Goal: Information Seeking & Learning: Compare options

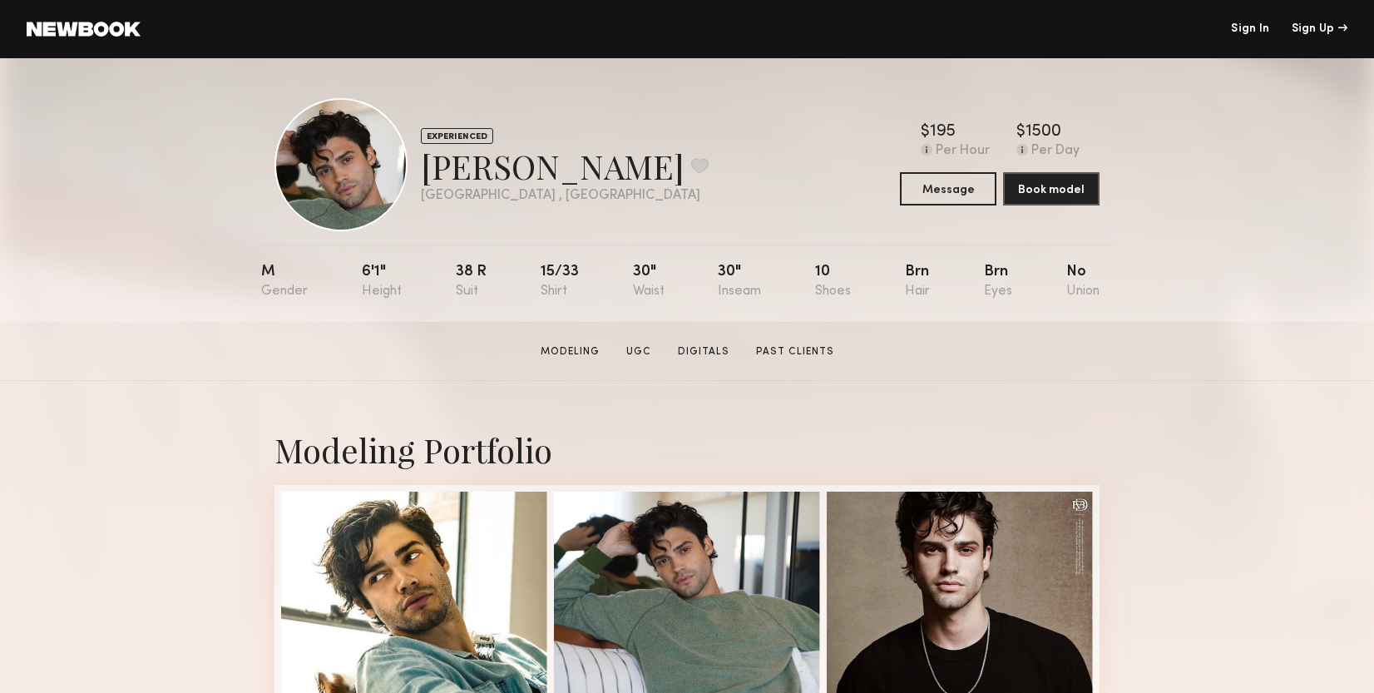
click at [355, 145] on div at bounding box center [340, 164] width 133 height 133
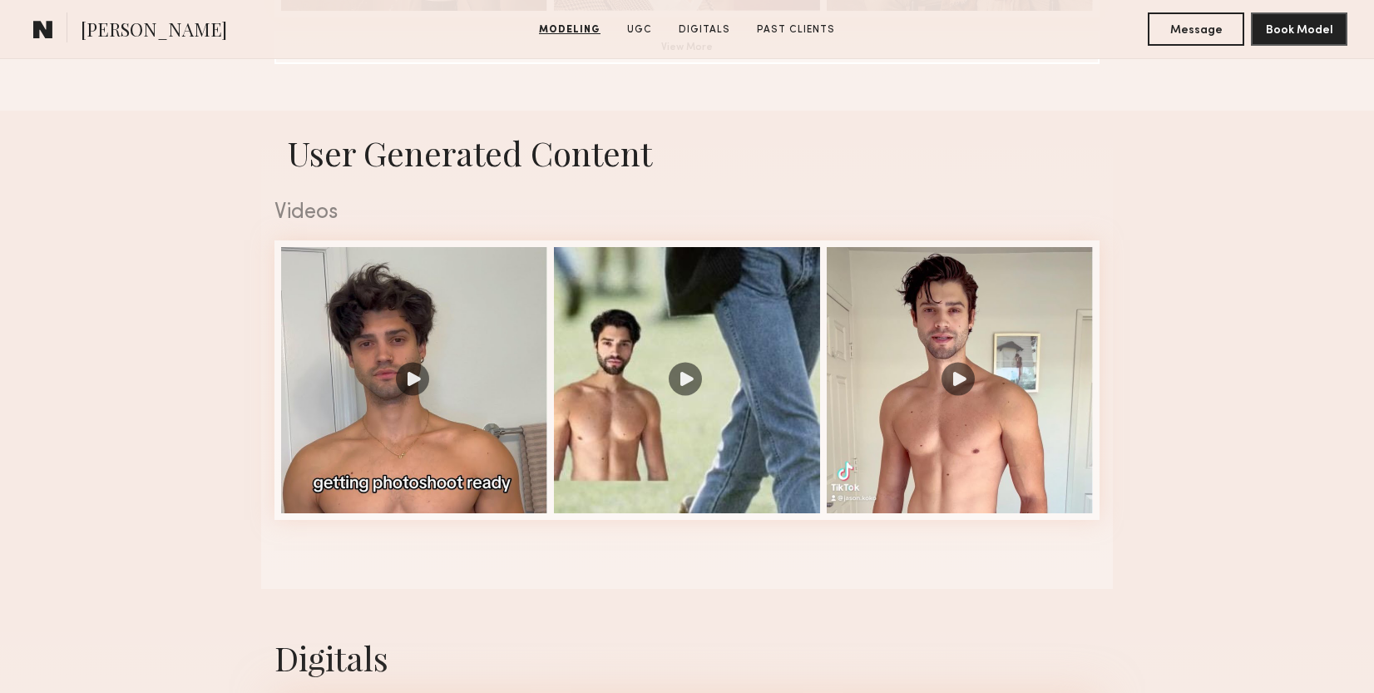
scroll to position [1589, 0]
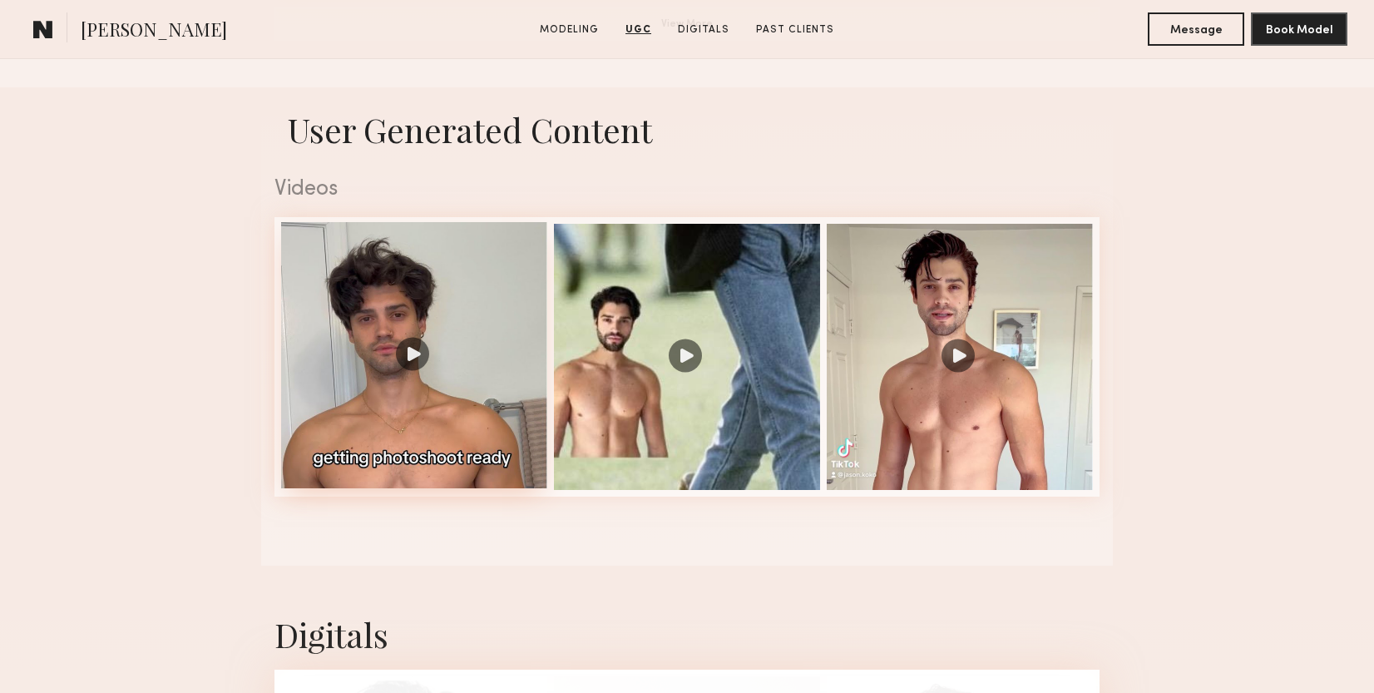
click at [408, 362] on div at bounding box center [414, 355] width 266 height 266
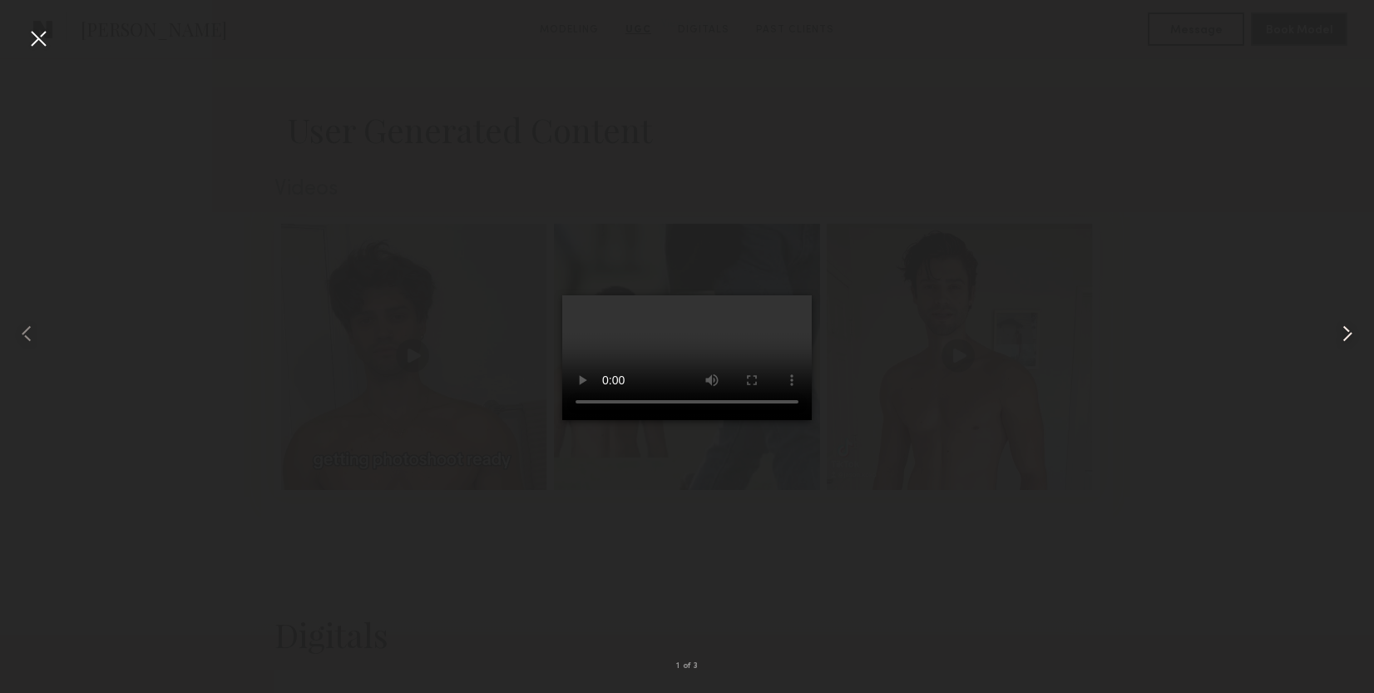
click at [1345, 343] on common-icon at bounding box center [1347, 333] width 27 height 27
drag, startPoint x: 608, startPoint y: 615, endPoint x: 654, endPoint y: 617, distance: 45.8
click at [654, 420] on video at bounding box center [687, 357] width 250 height 125
click at [676, 420] on video at bounding box center [687, 357] width 250 height 125
click at [704, 420] on video at bounding box center [687, 357] width 250 height 125
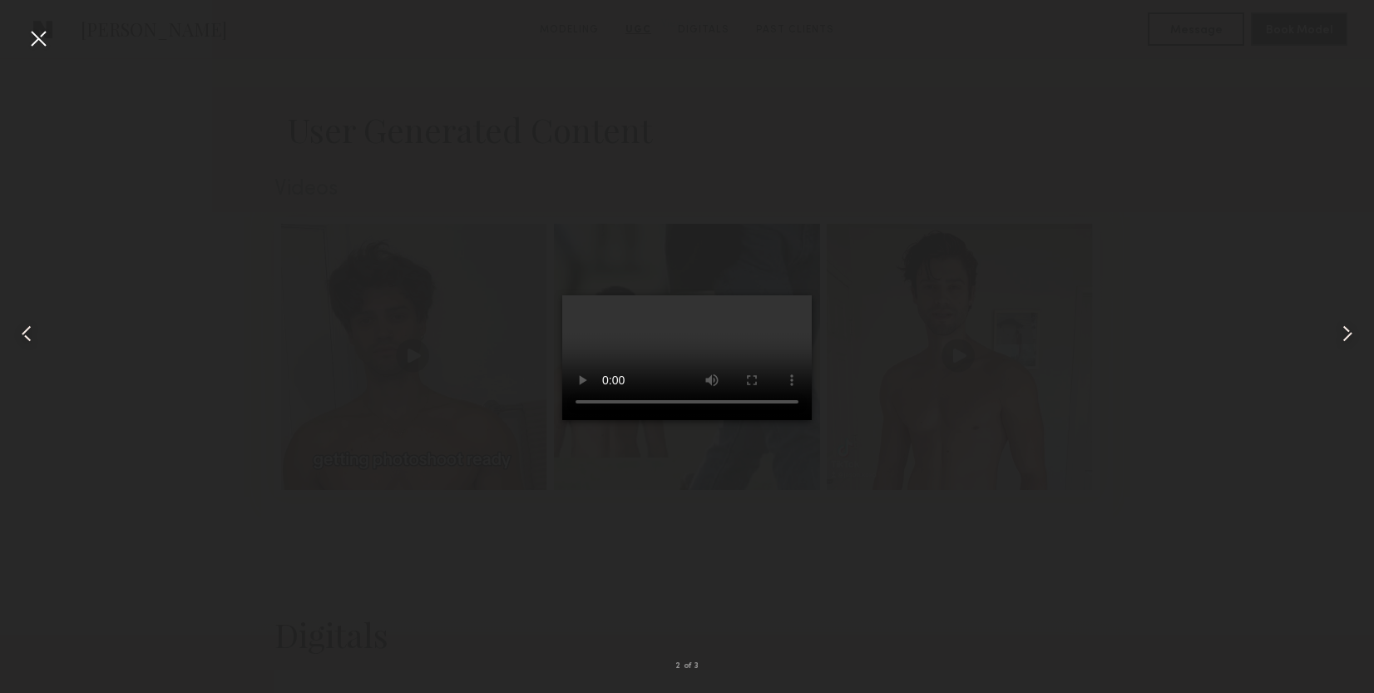
drag, startPoint x: 696, startPoint y: 616, endPoint x: 583, endPoint y: 615, distance: 113.1
click at [584, 420] on video at bounding box center [687, 357] width 250 height 125
click at [1038, 534] on div at bounding box center [687, 333] width 1374 height 613
click at [1099, 471] on div at bounding box center [687, 333] width 1374 height 613
click at [48, 35] on div at bounding box center [38, 38] width 27 height 27
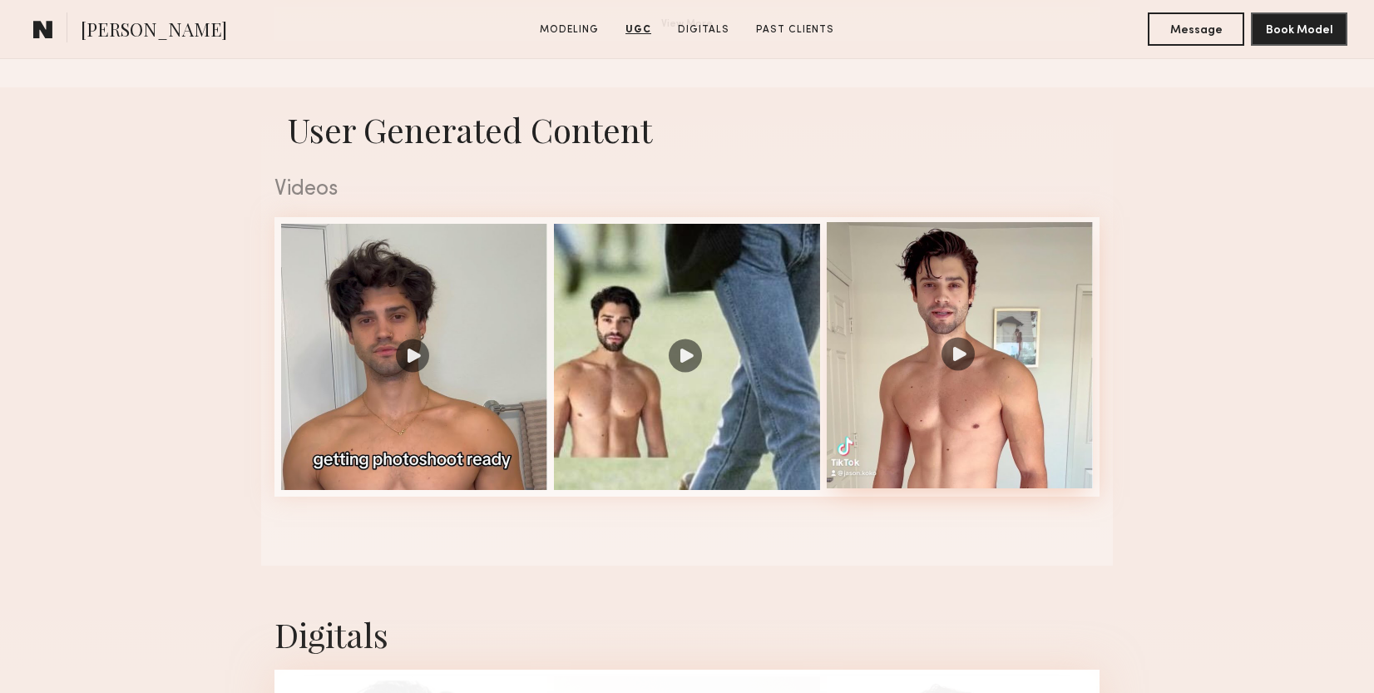
click at [981, 309] on div at bounding box center [960, 355] width 266 height 266
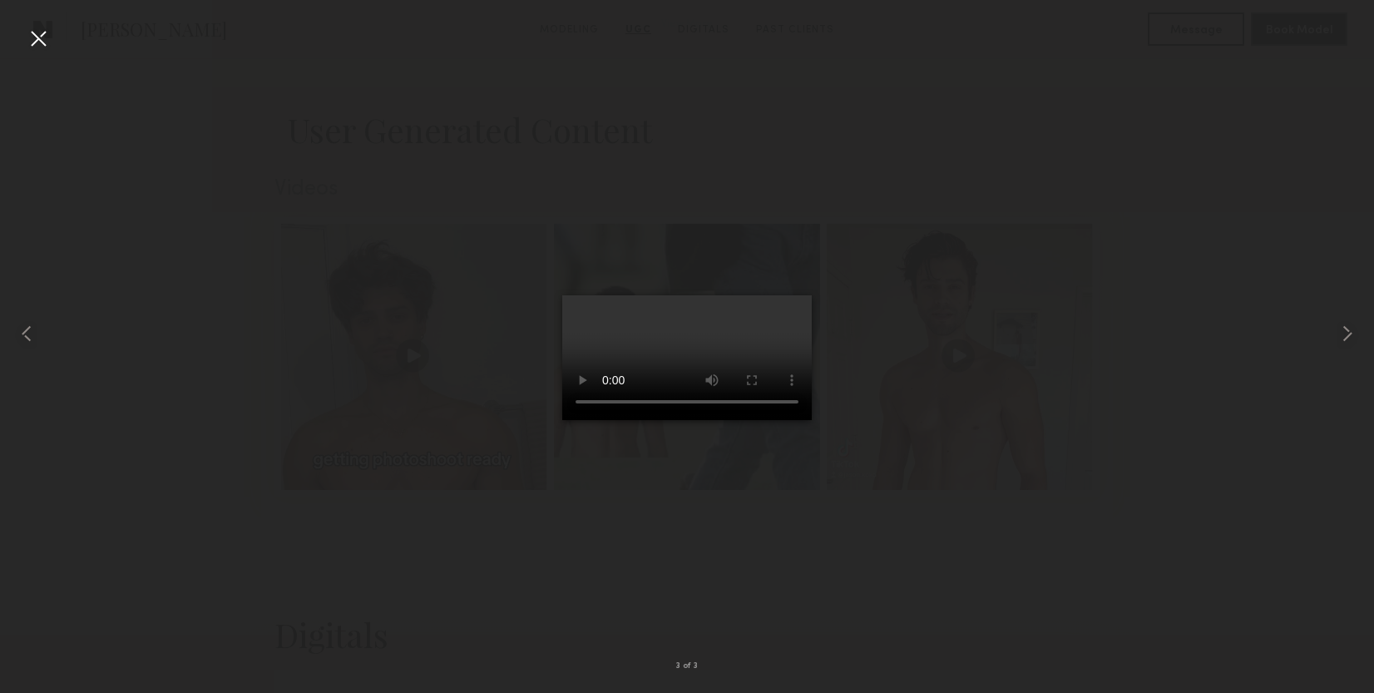
click at [691, 420] on video at bounding box center [687, 357] width 250 height 125
click at [43, 34] on div at bounding box center [38, 38] width 27 height 27
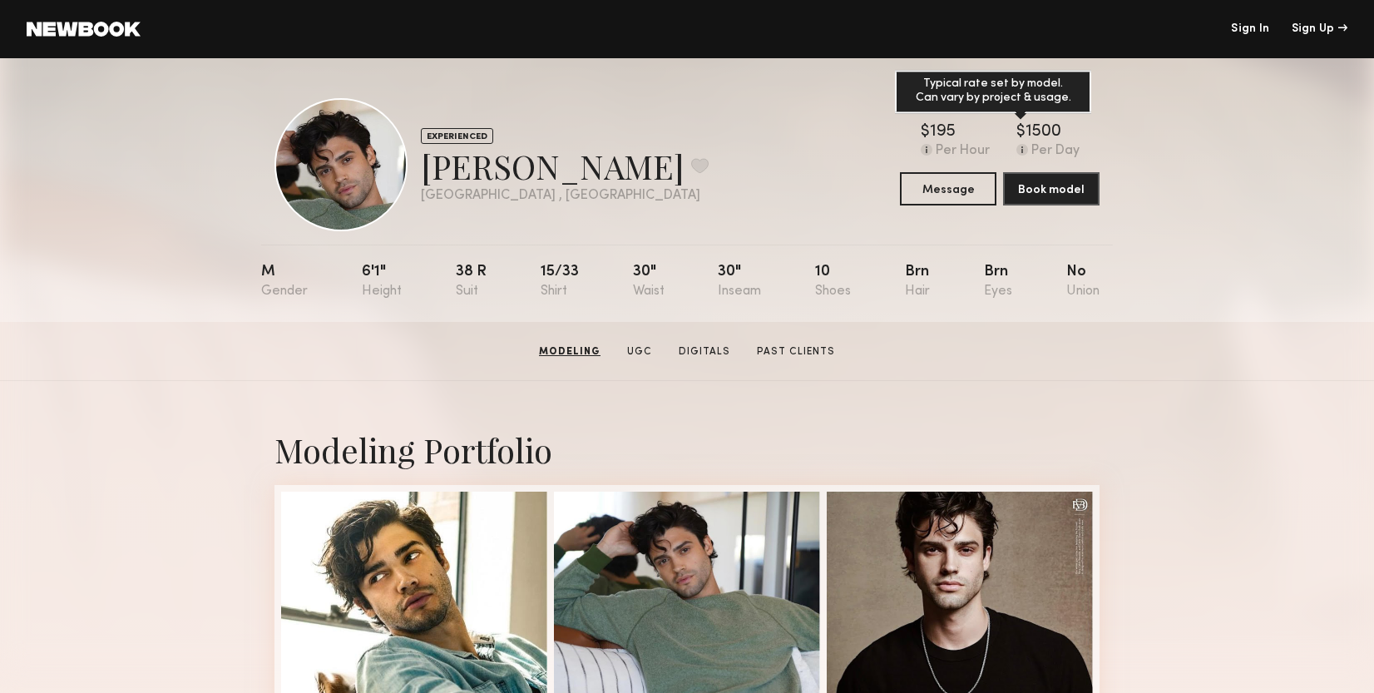
scroll to position [0, 0]
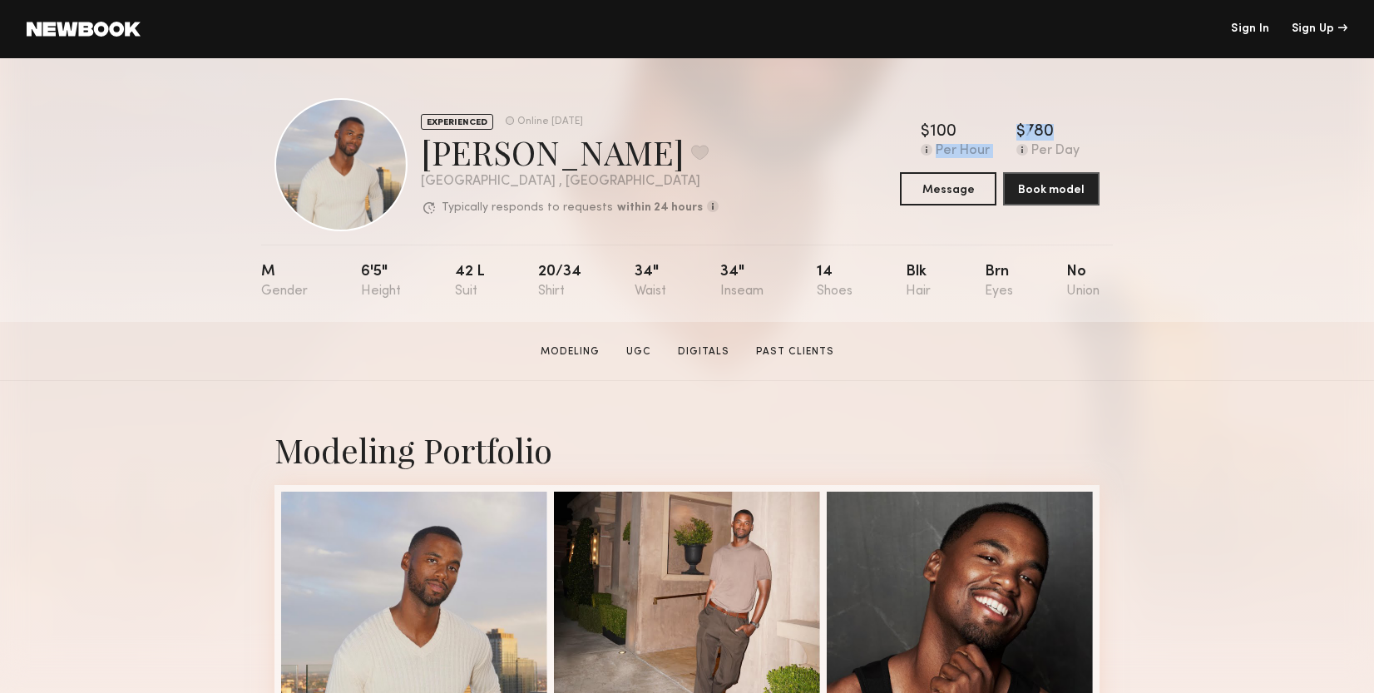
drag, startPoint x: 1001, startPoint y: 131, endPoint x: 1082, endPoint y: 128, distance: 80.7
click at [1082, 128] on div "$ Typical rate set by model. Can vary by project & usage. 100 Per Hour $ Typica…" at bounding box center [1000, 141] width 200 height 35
click at [1122, 151] on div "EXPERIENCED Online 3d ago Taj G. Favorite Los Angeles , CA Typically responds t…" at bounding box center [687, 190] width 1374 height 264
click at [574, 352] on link "Modeling" at bounding box center [570, 351] width 72 height 15
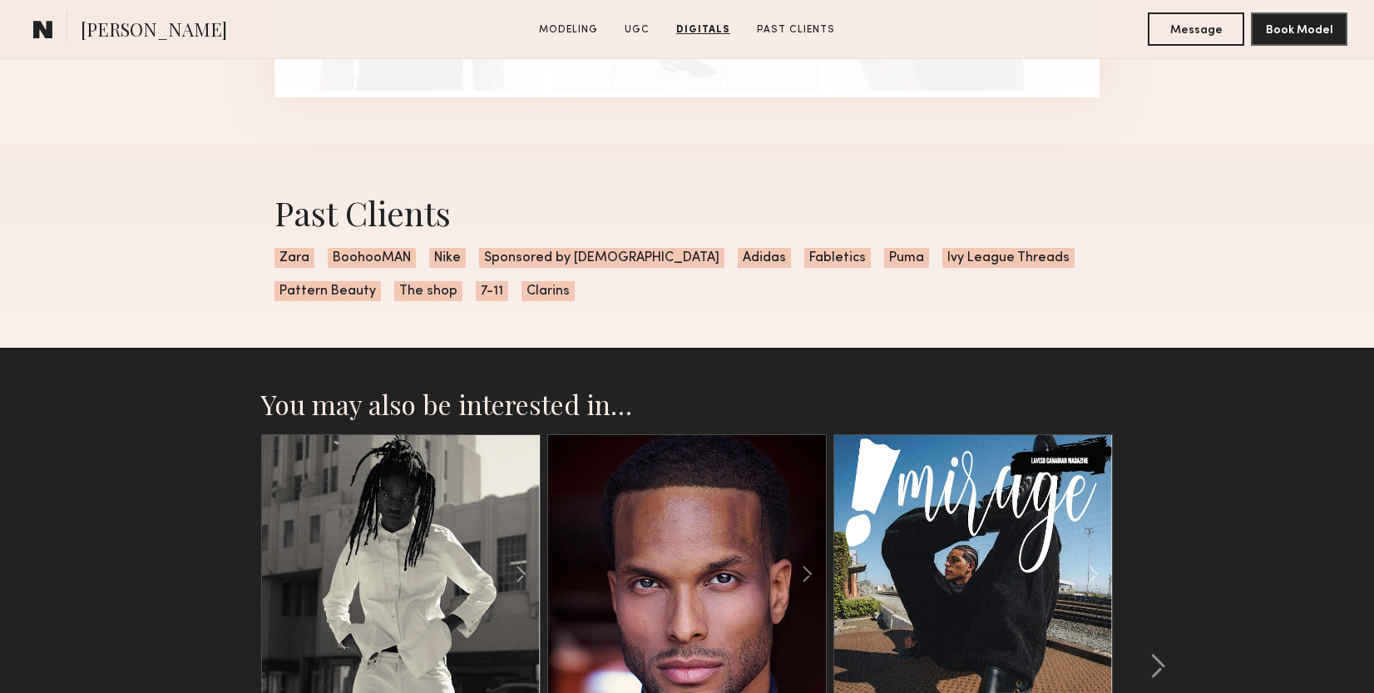
scroll to position [3598, 0]
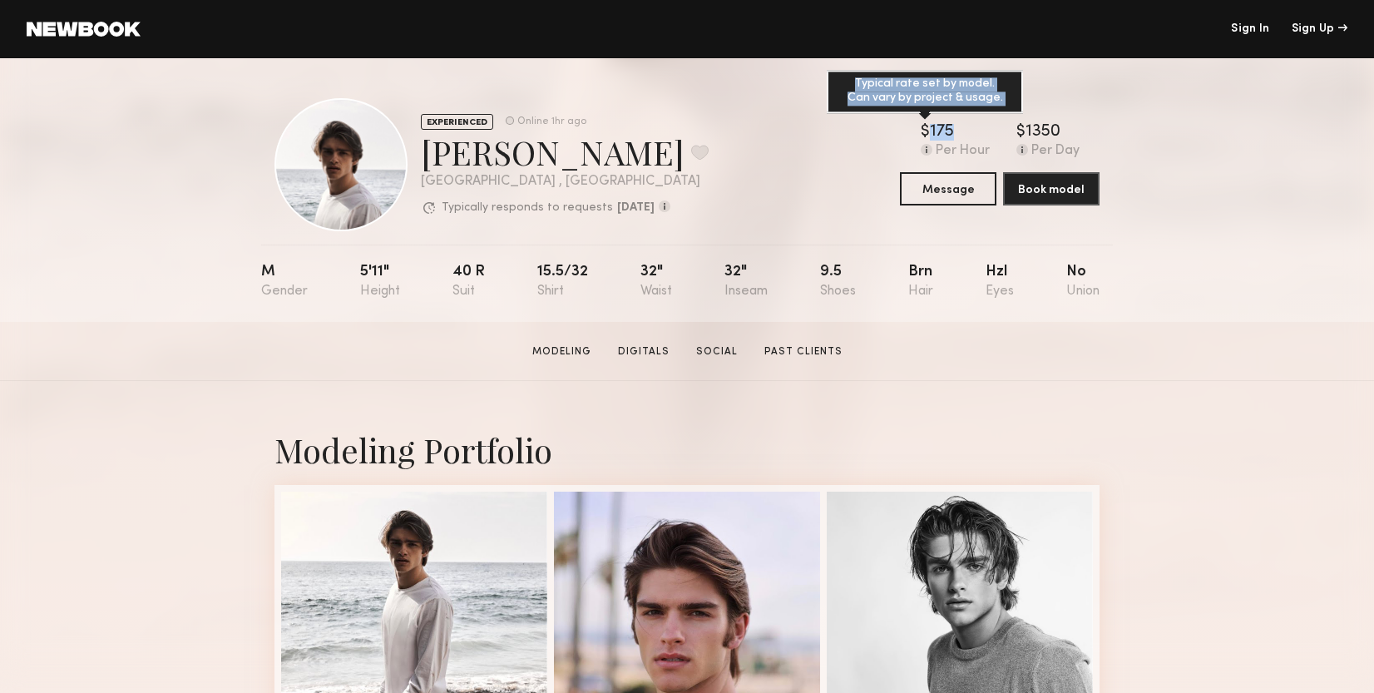
drag, startPoint x: 922, startPoint y: 132, endPoint x: 981, endPoint y: 132, distance: 59.0
click at [981, 132] on div "$ Typical rate set by model. Can vary by project & usage. 175" at bounding box center [955, 132] width 69 height 17
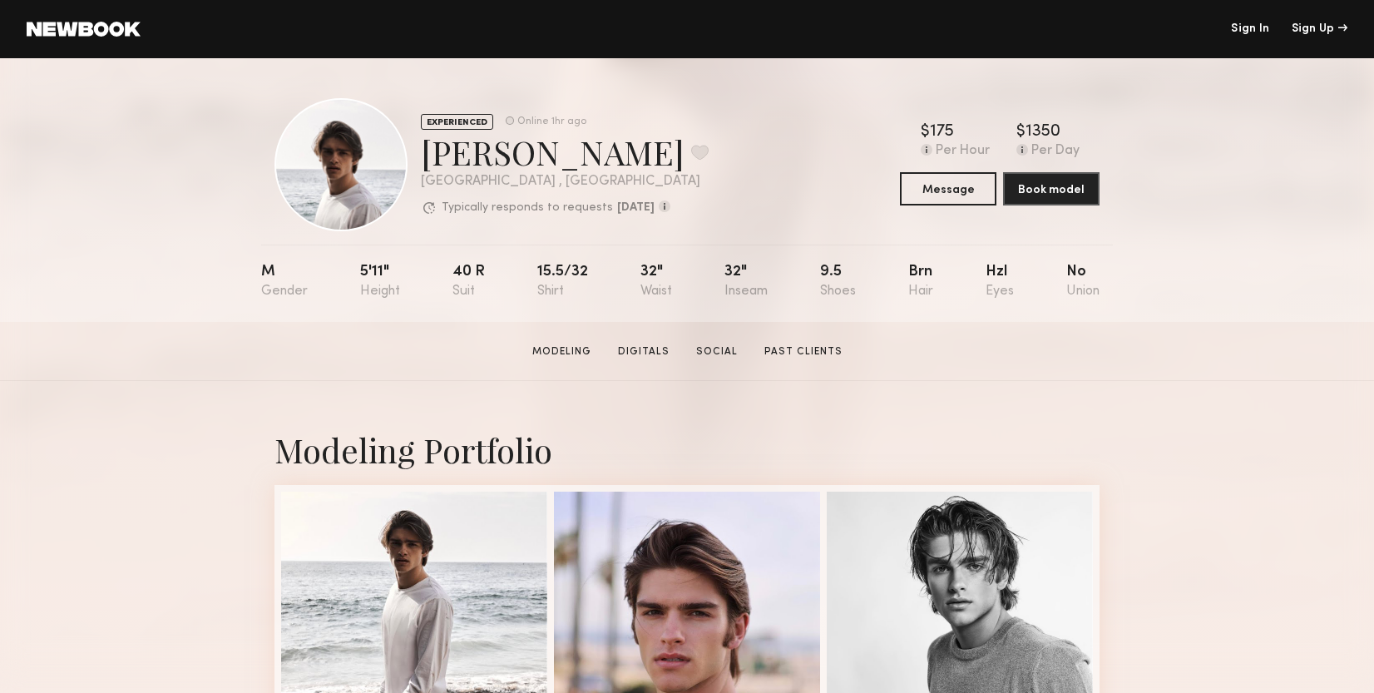
click at [1192, 170] on div "EXPERIENCED Online 1hr ago Kyle S. Favorite Los Angeles , CA Typically responds…" at bounding box center [687, 190] width 1374 height 264
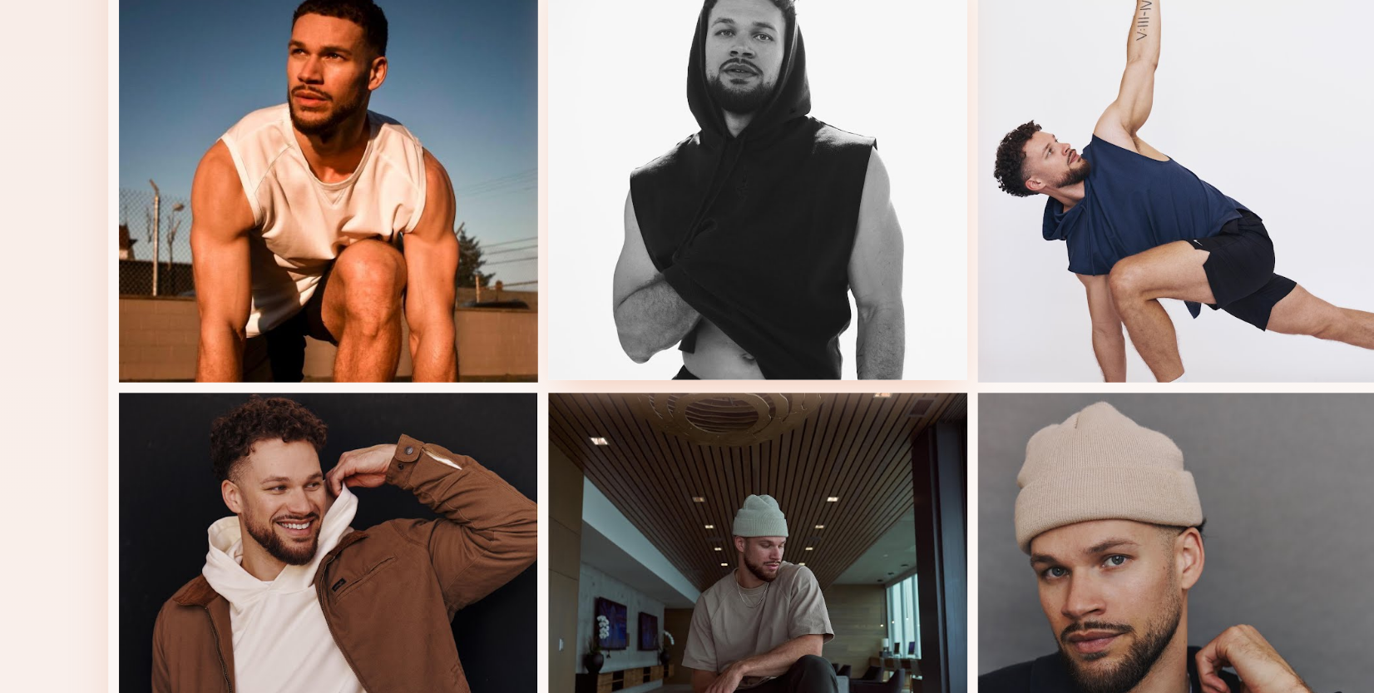
scroll to position [973, 0]
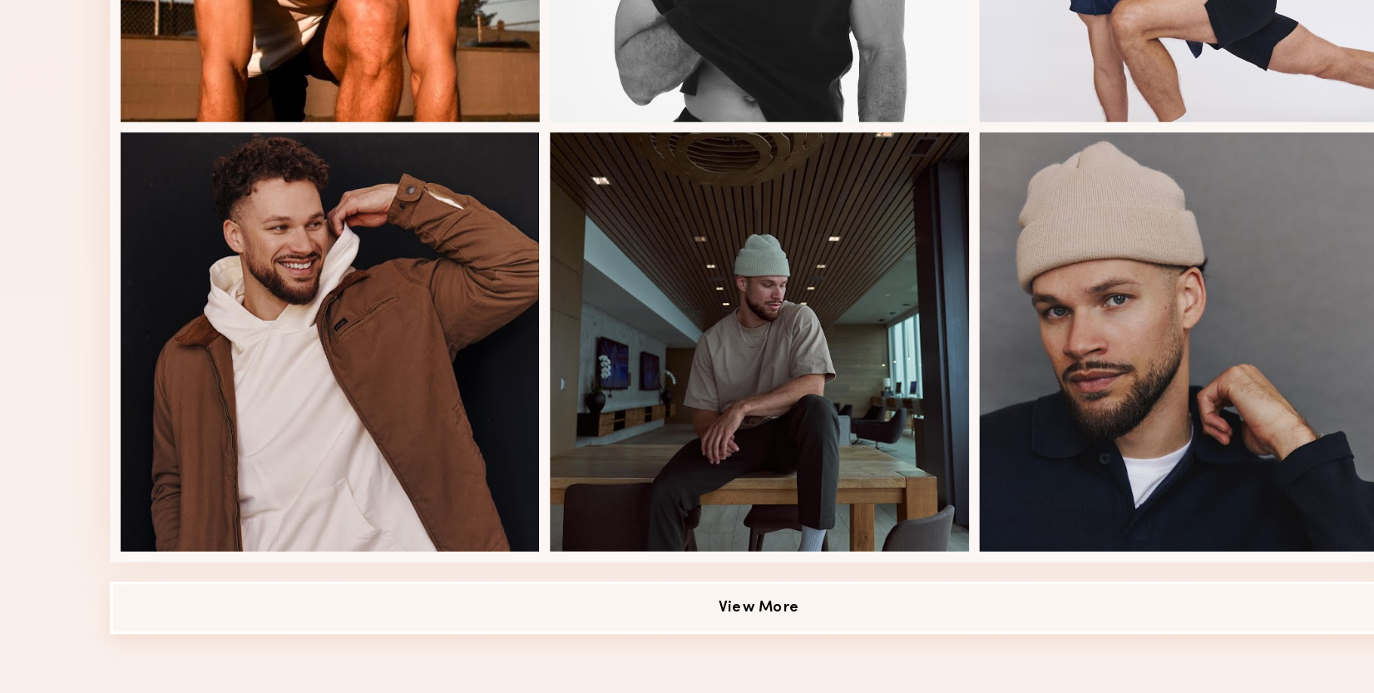
click at [459, 622] on button "View More" at bounding box center [686, 638] width 825 height 33
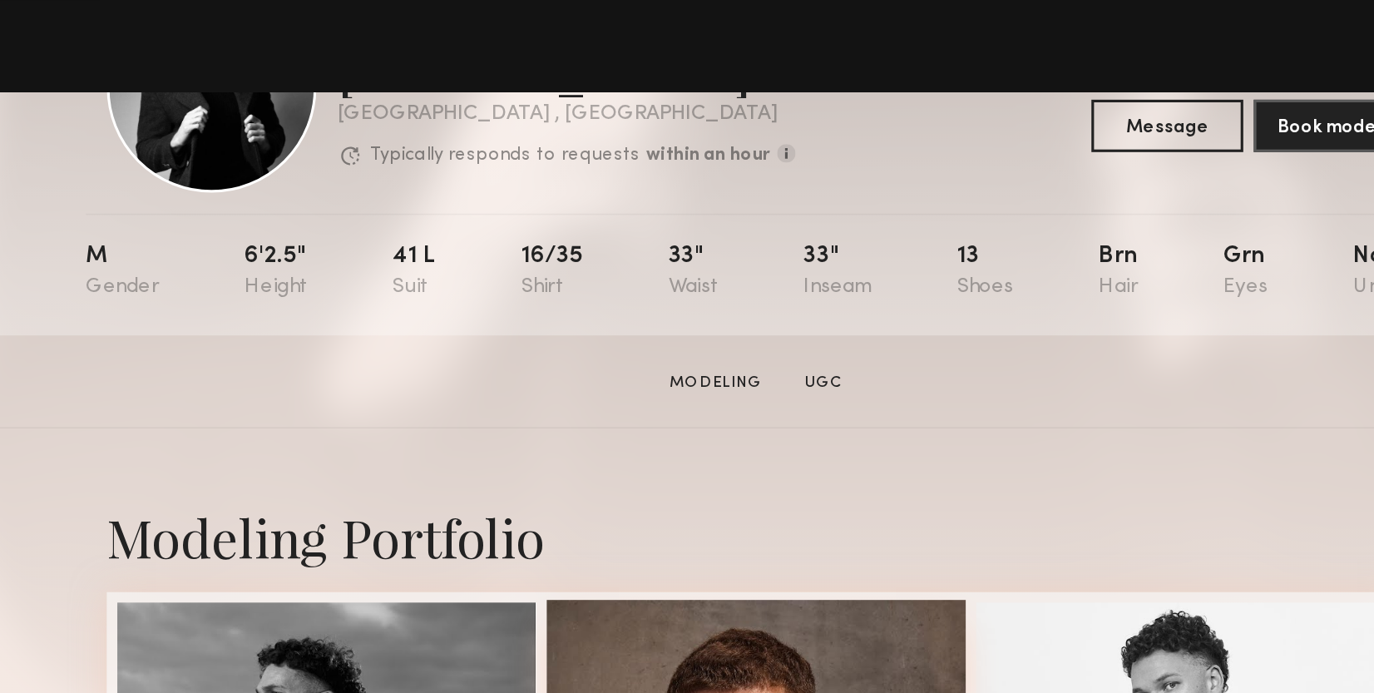
scroll to position [106, 0]
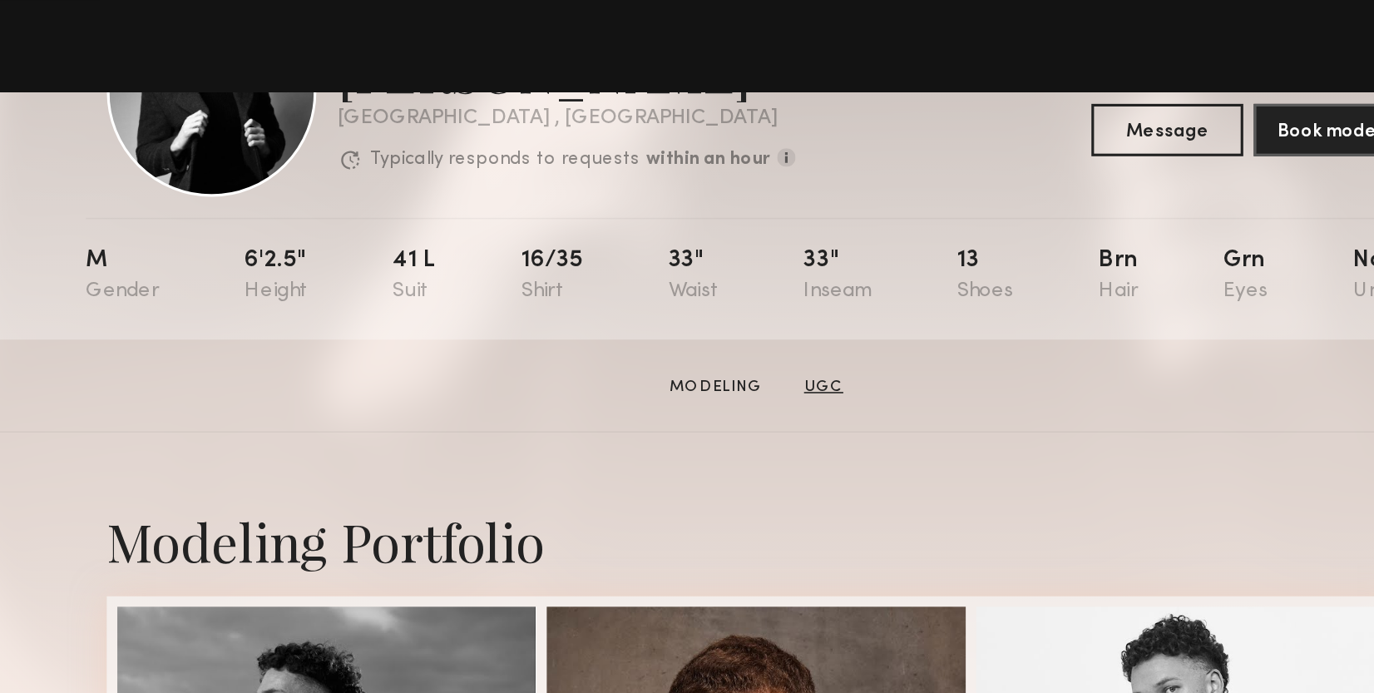
click at [711, 245] on link "UGC" at bounding box center [730, 245] width 38 height 15
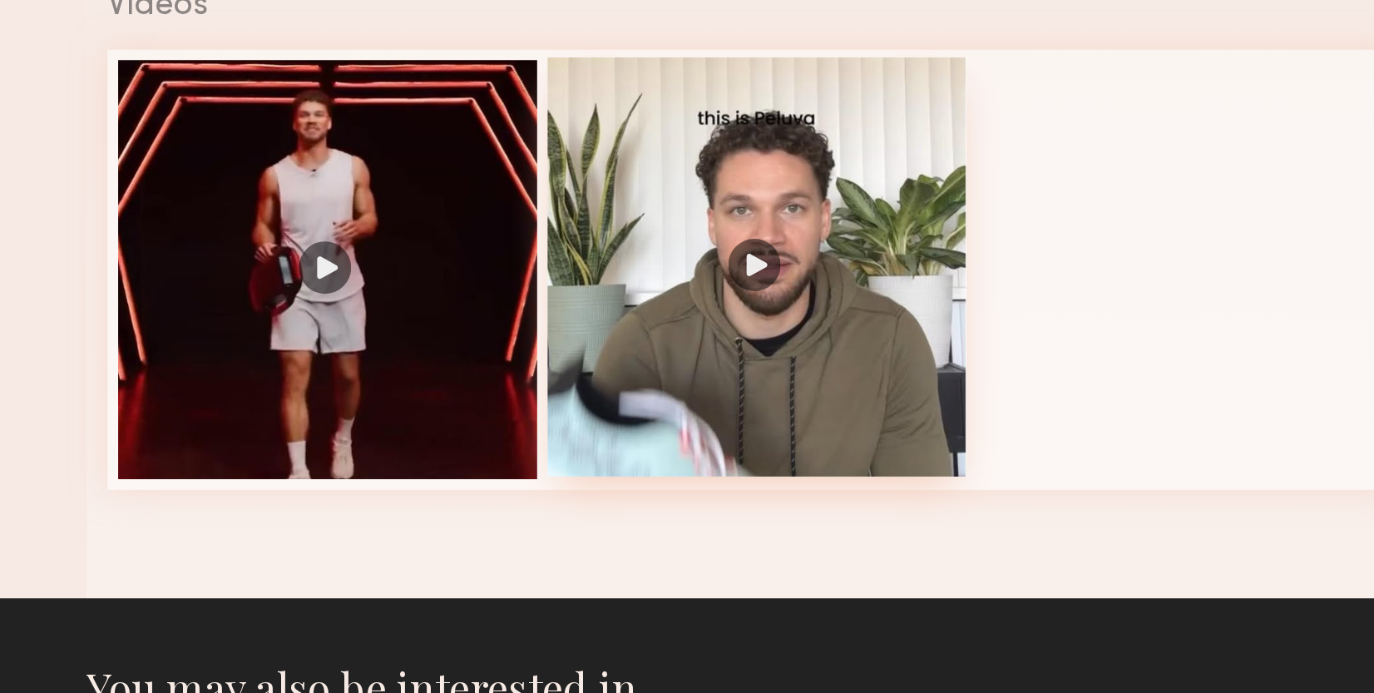
scroll to position [1749, 0]
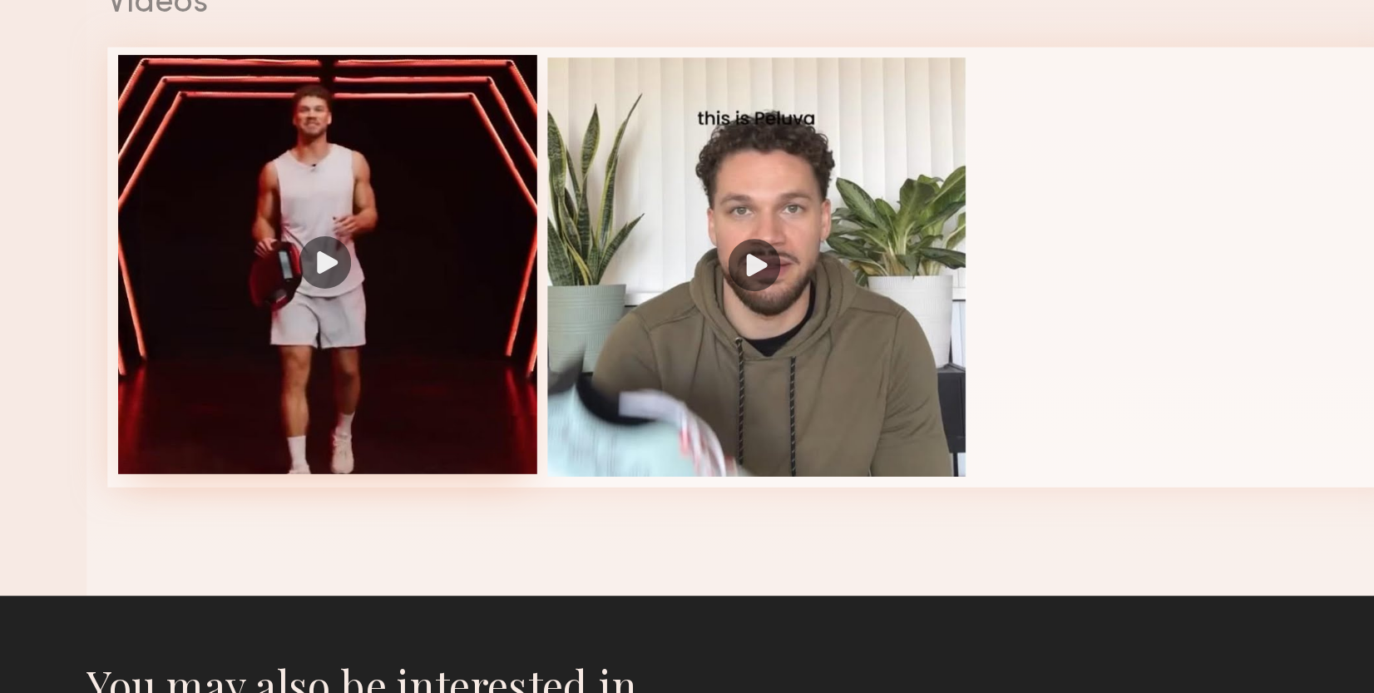
click at [281, 288] on div at bounding box center [414, 421] width 266 height 266
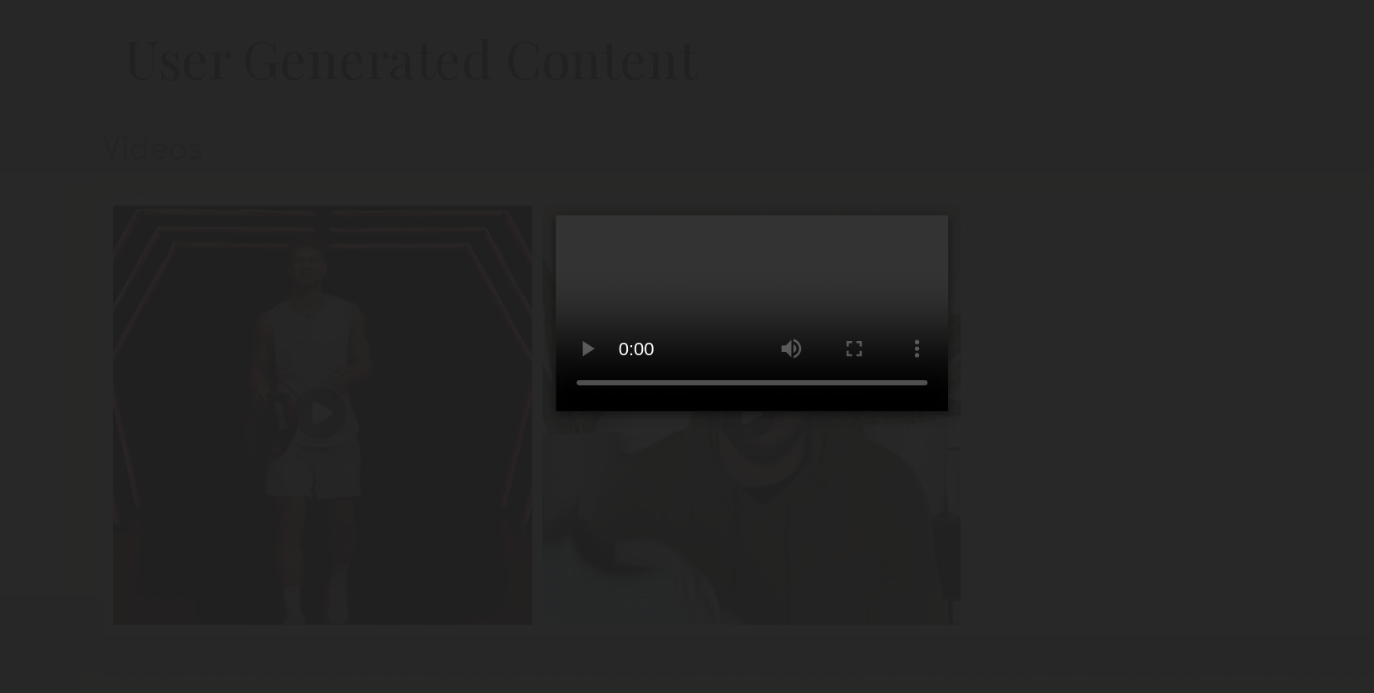
drag, startPoint x: 409, startPoint y: 422, endPoint x: 329, endPoint y: 418, distance: 80.8
click at [329, 418] on div at bounding box center [687, 333] width 1374 height 613
click at [562, 420] on video at bounding box center [687, 357] width 250 height 125
click at [747, 258] on div at bounding box center [687, 333] width 1374 height 613
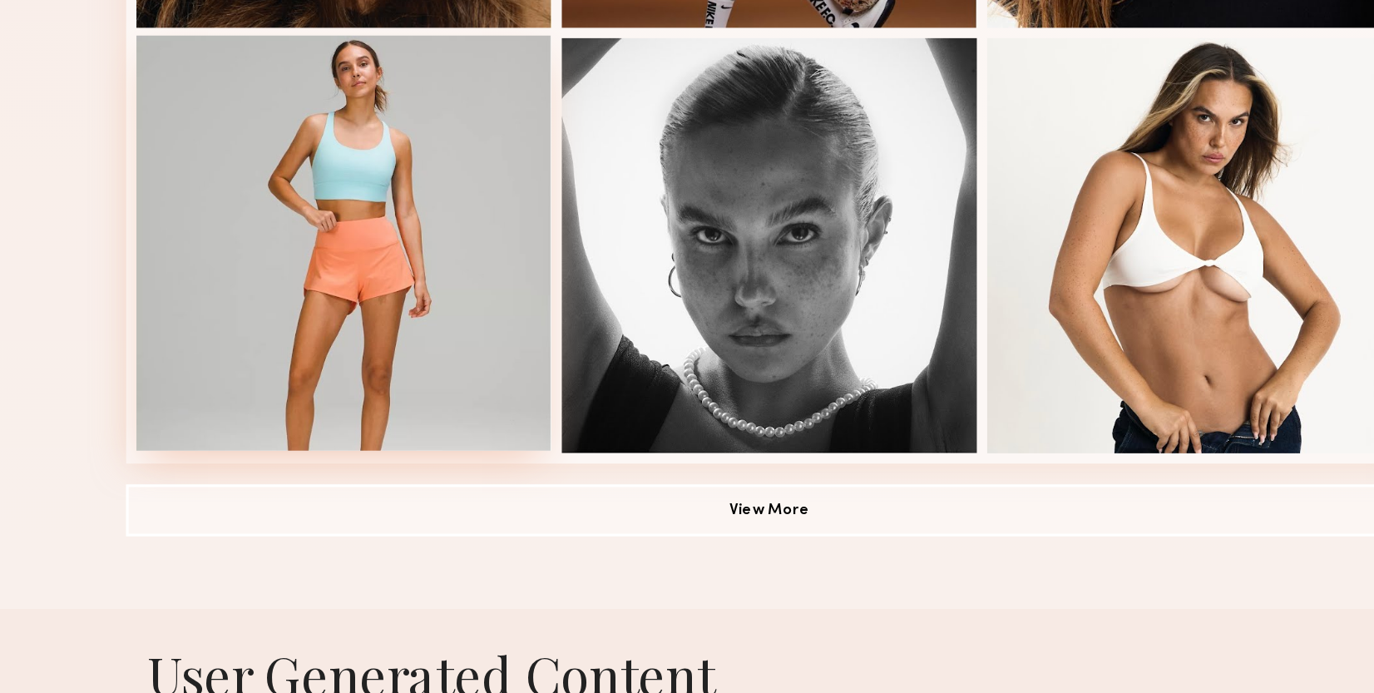
scroll to position [1047, 0]
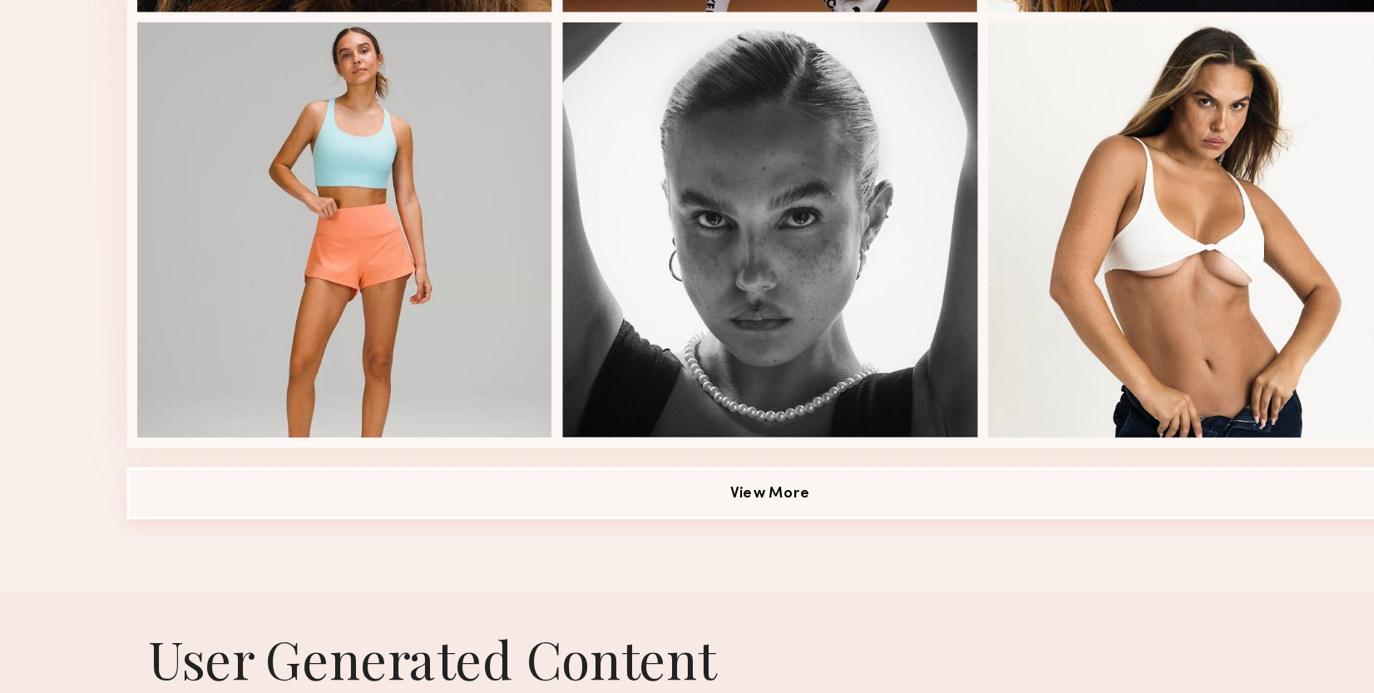
click at [529, 548] on button "View More" at bounding box center [686, 564] width 825 height 33
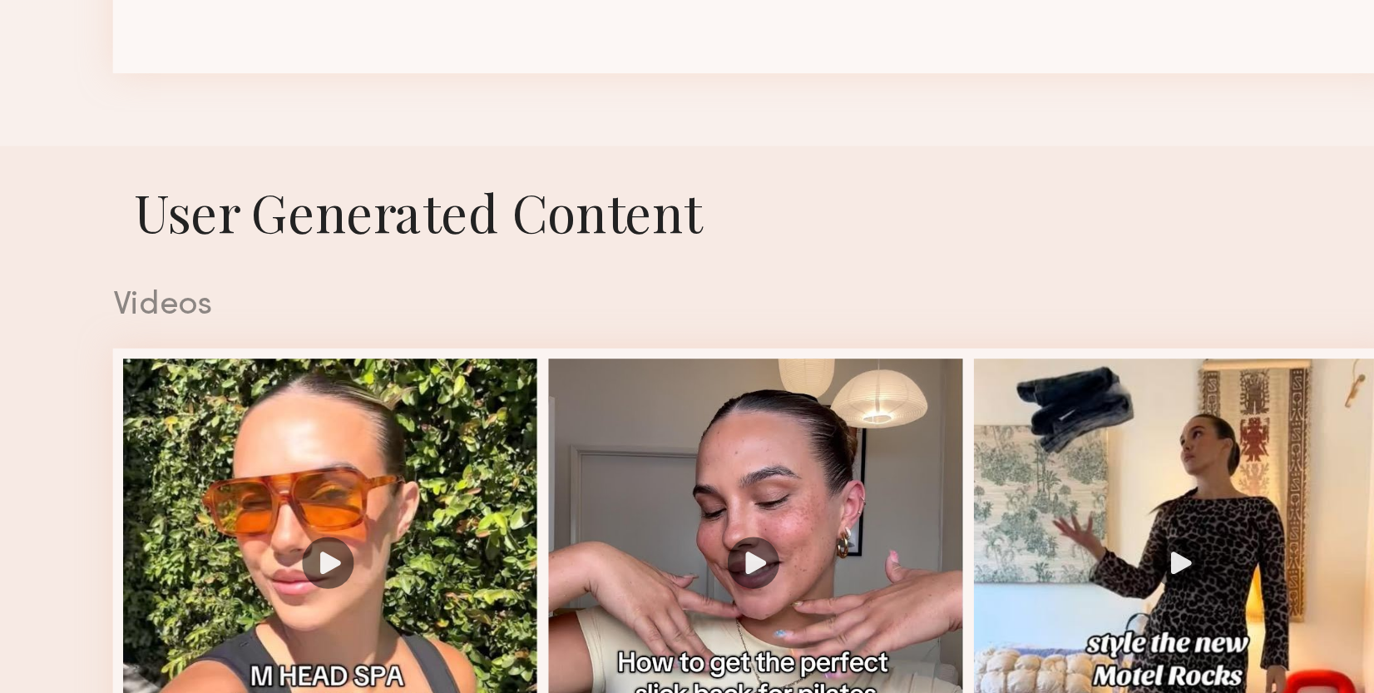
scroll to position [2571, 0]
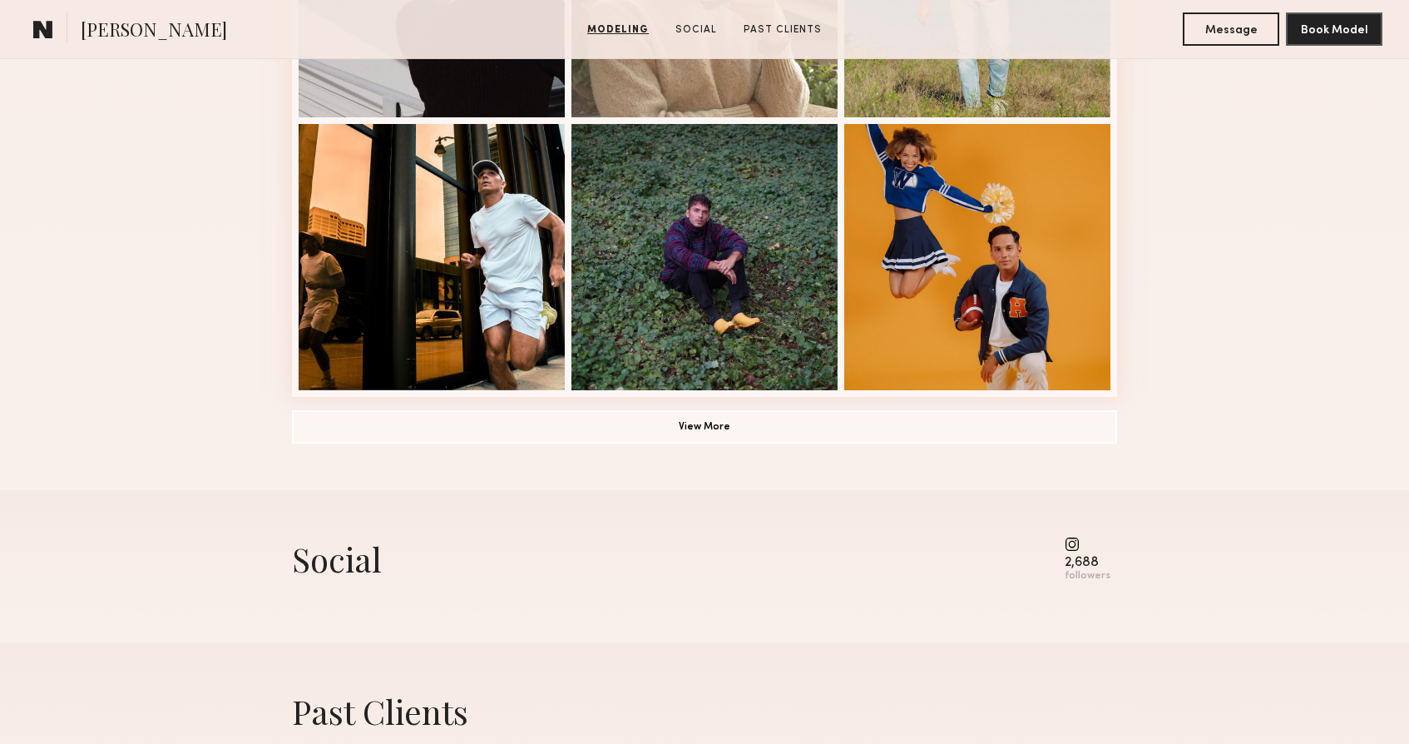
scroll to position [1374, 0]
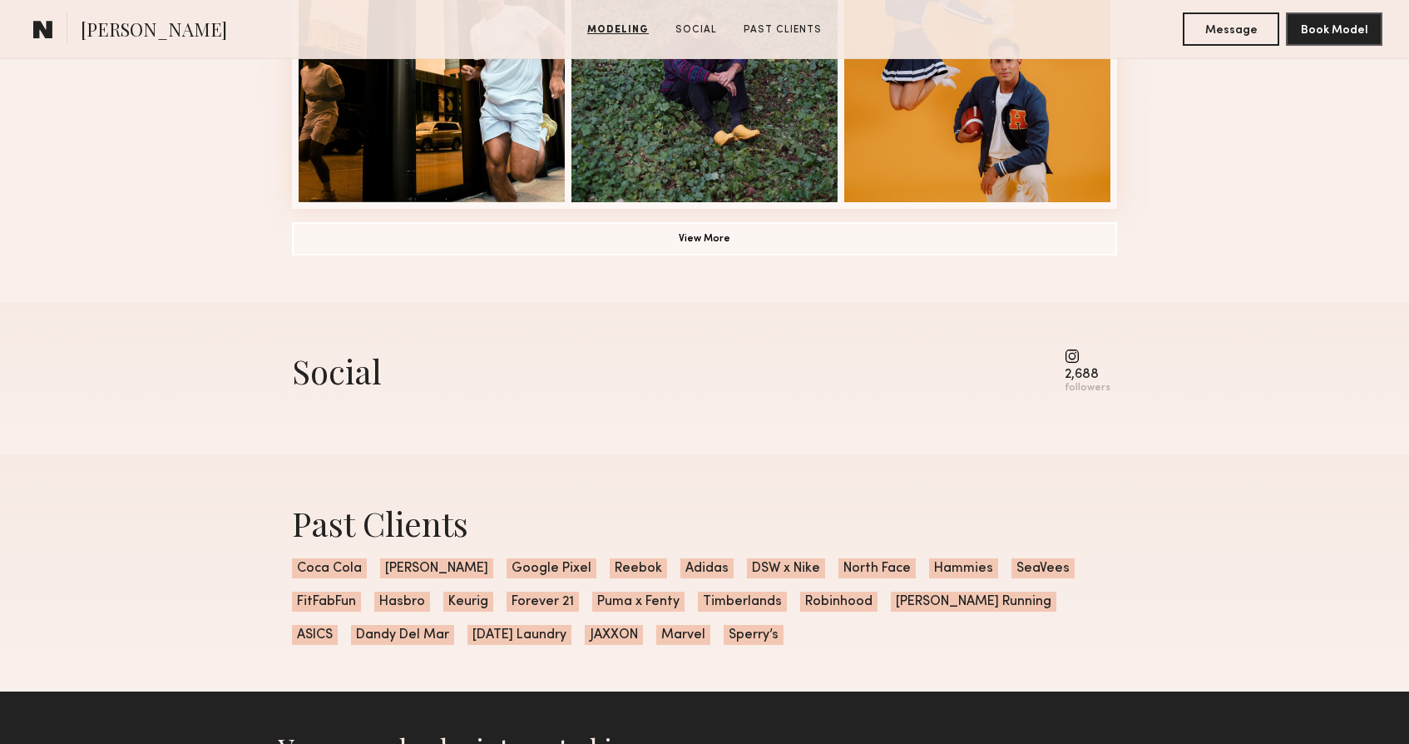
click at [1083, 362] on common-icon at bounding box center [1088, 355] width 46 height 15
click at [1078, 355] on common-icon at bounding box center [1088, 355] width 46 height 15
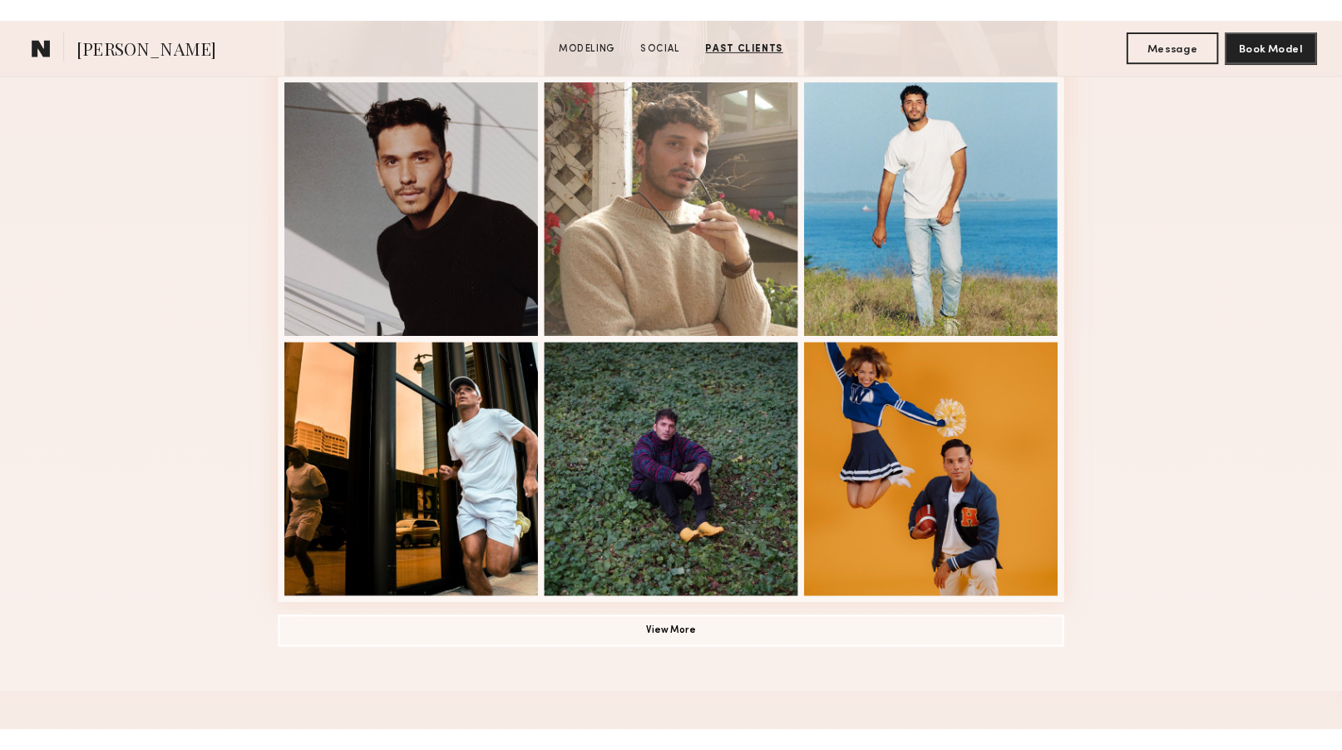
scroll to position [687, 0]
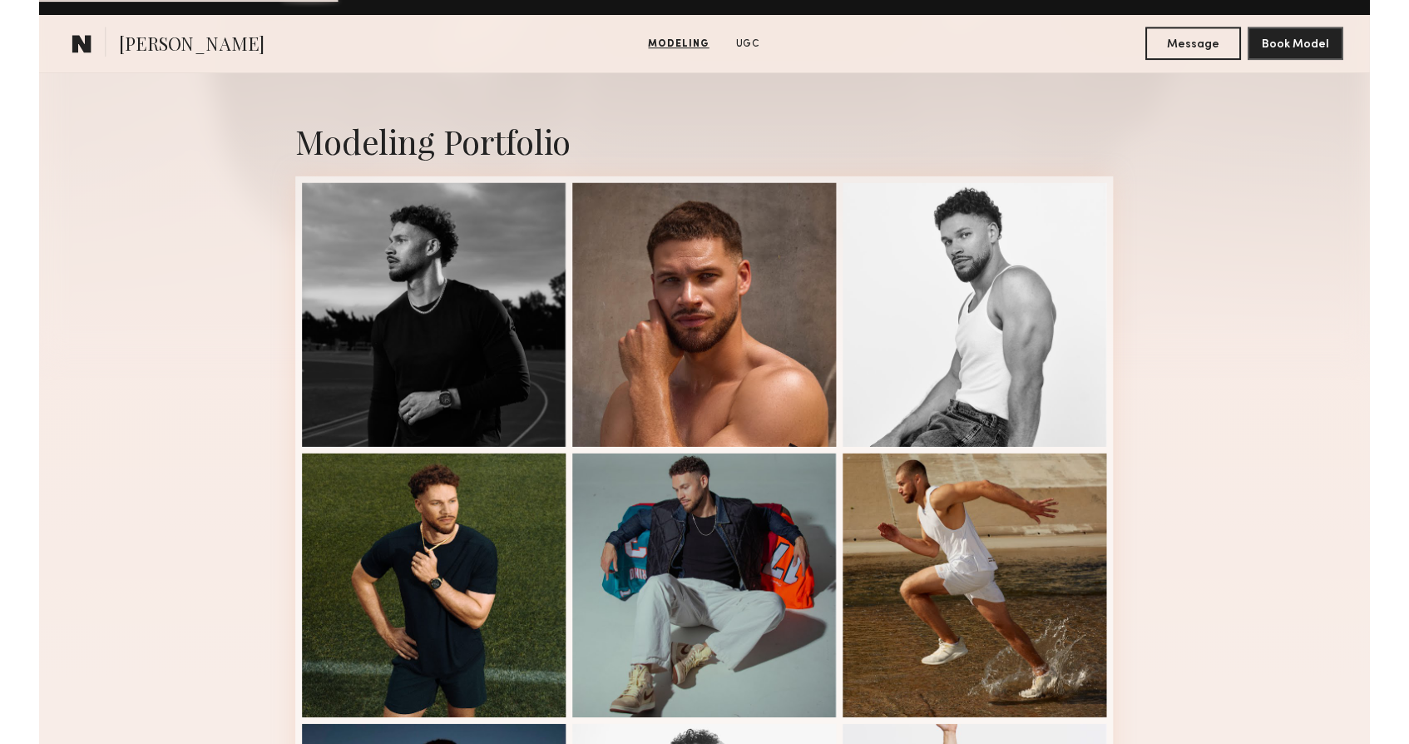
scroll to position [789, 0]
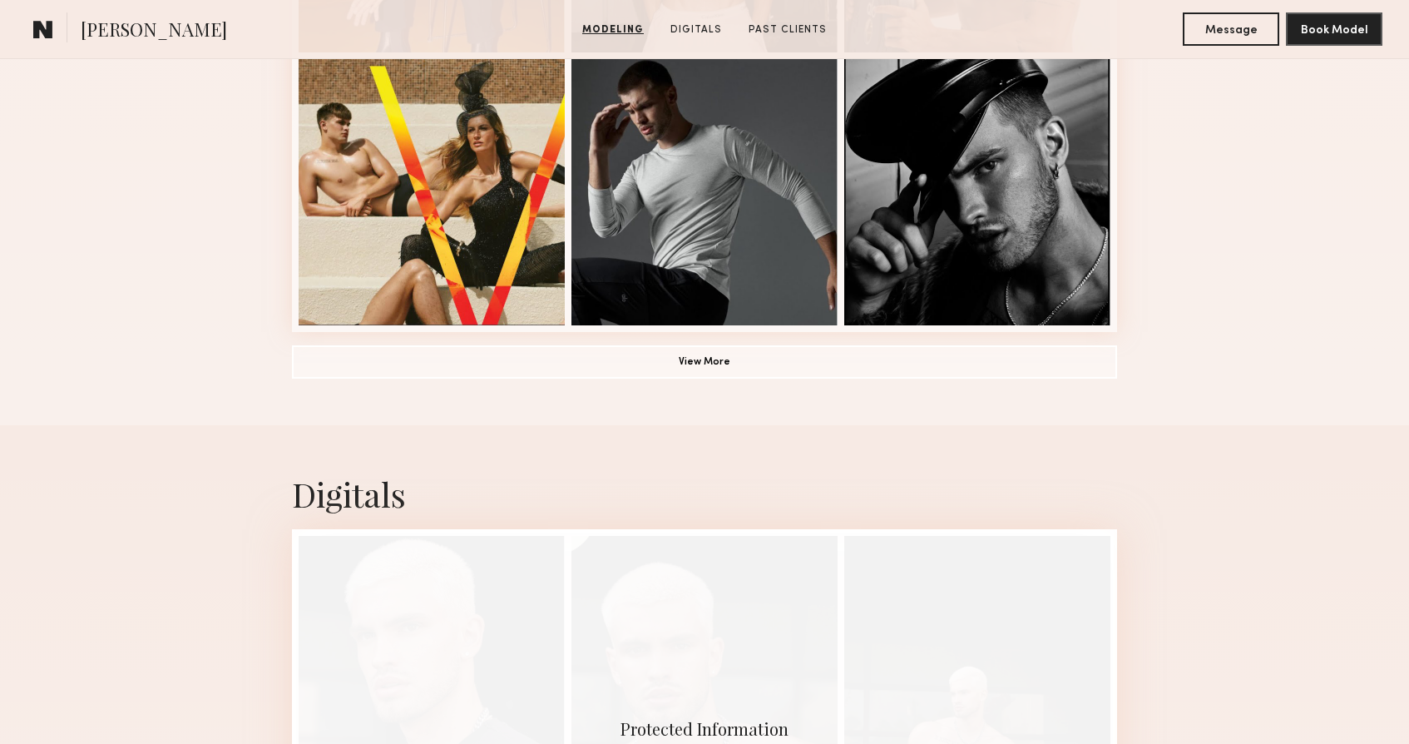
scroll to position [1939, 0]
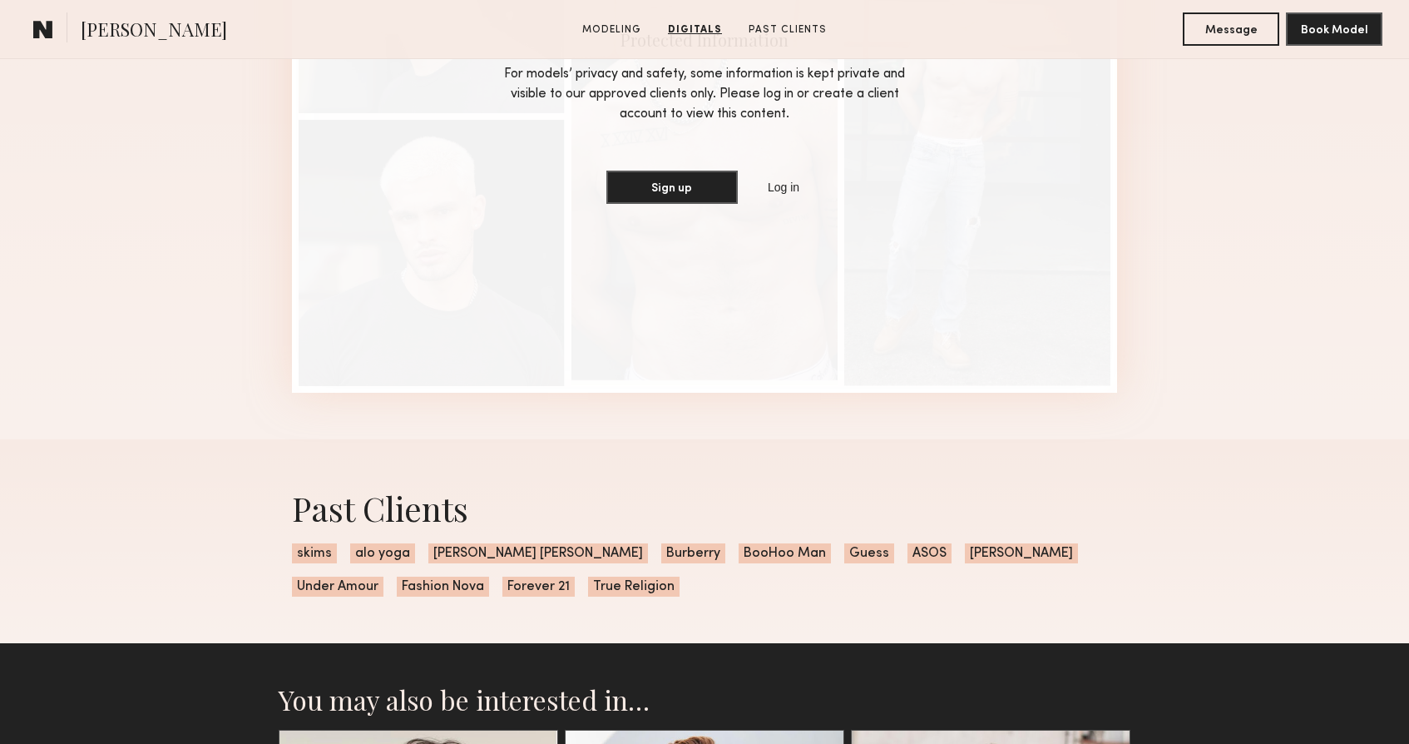
click at [544, 5] on section "[PERSON_NAME] Modeling Digitals Past Clients Message Book Model" at bounding box center [704, 29] width 1409 height 59
